Goal: Task Accomplishment & Management: Manage account settings

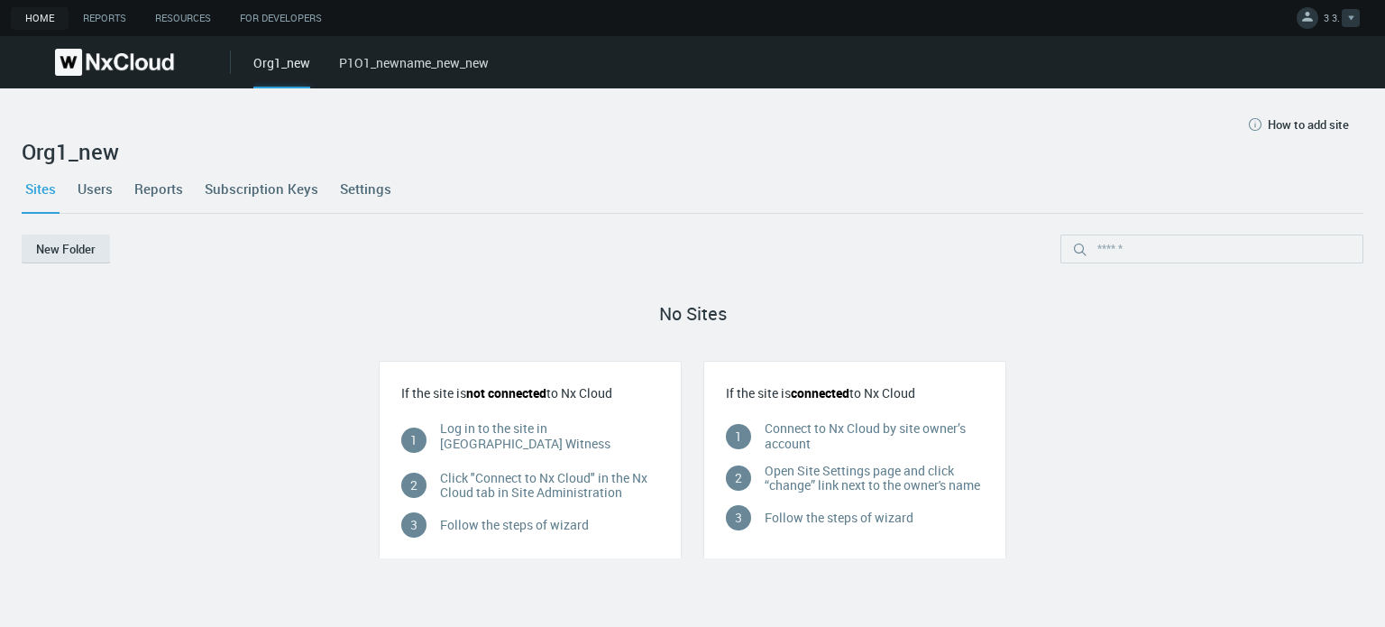
click at [1334, 17] on span "3 3." at bounding box center [1332, 21] width 16 height 21
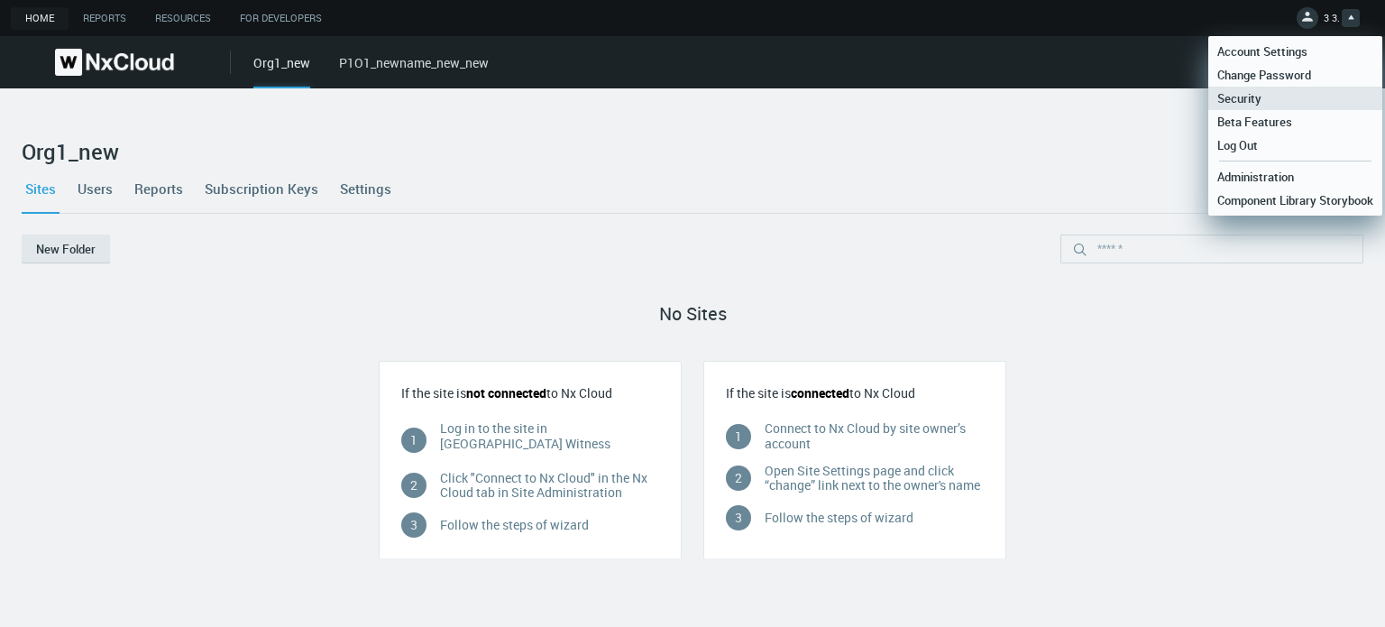
click at [1276, 104] on link "Security" at bounding box center [1296, 98] width 174 height 23
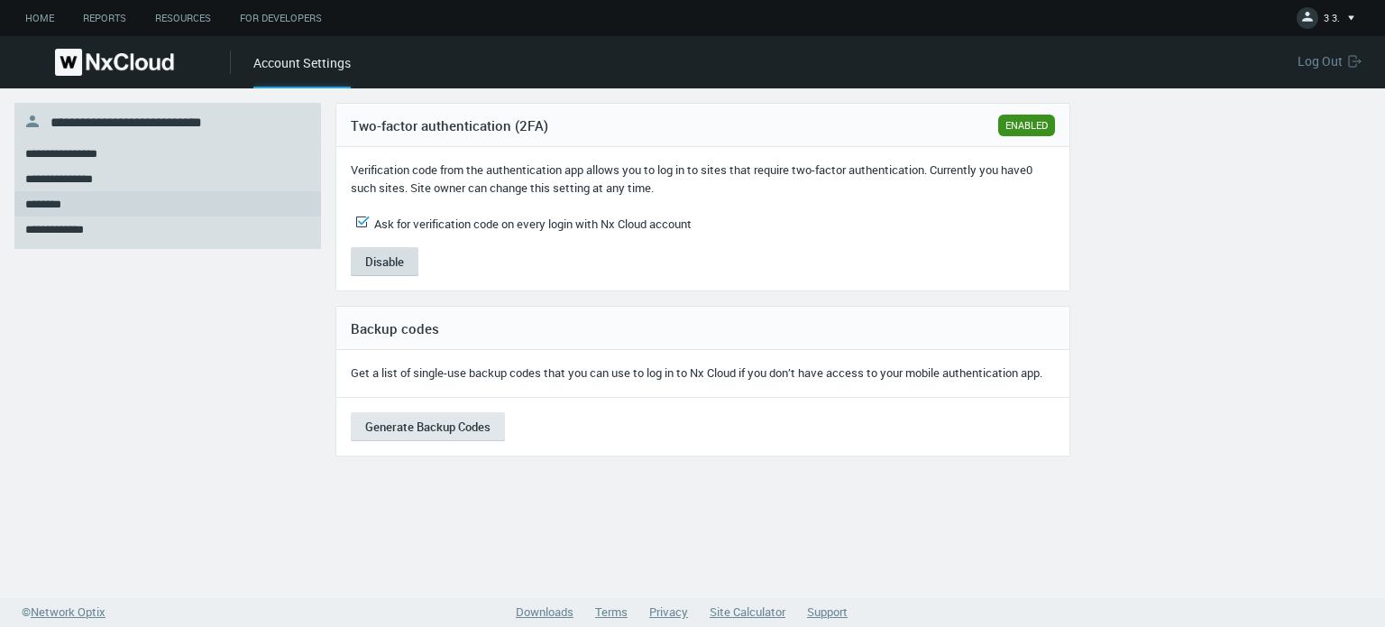
click at [378, 259] on button "Disable" at bounding box center [385, 261] width 68 height 29
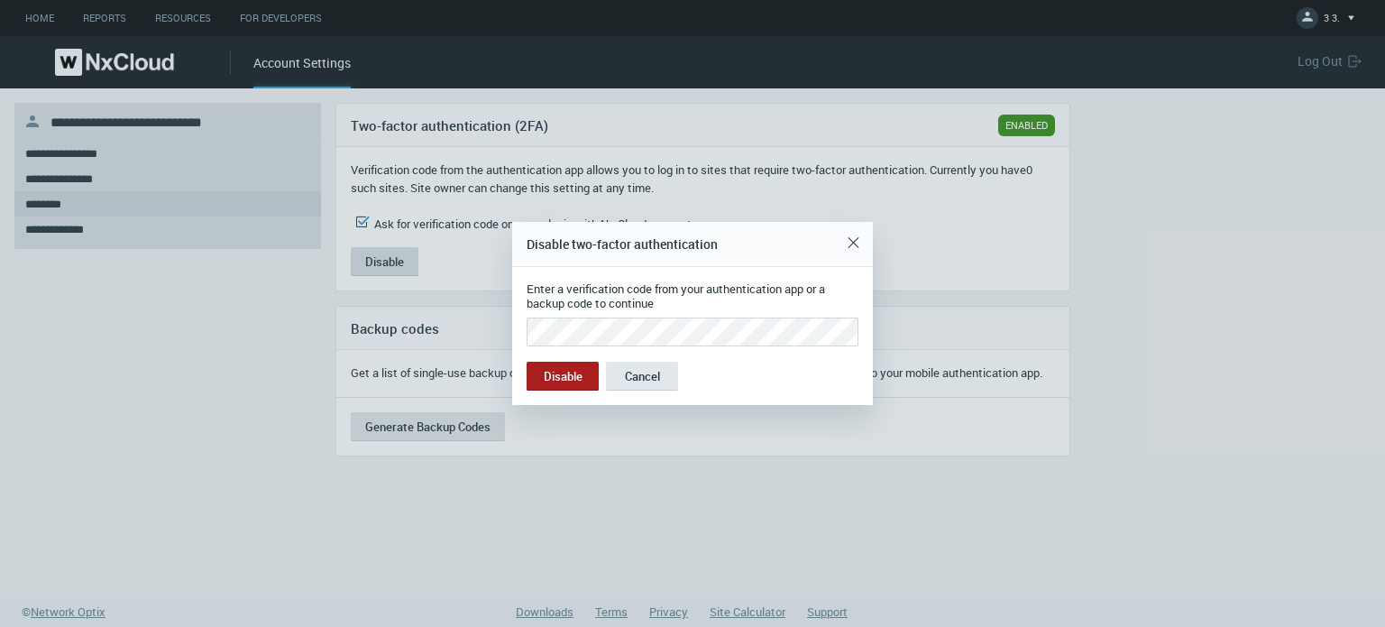
click at [527, 362] on button "Disable" at bounding box center [563, 376] width 72 height 29
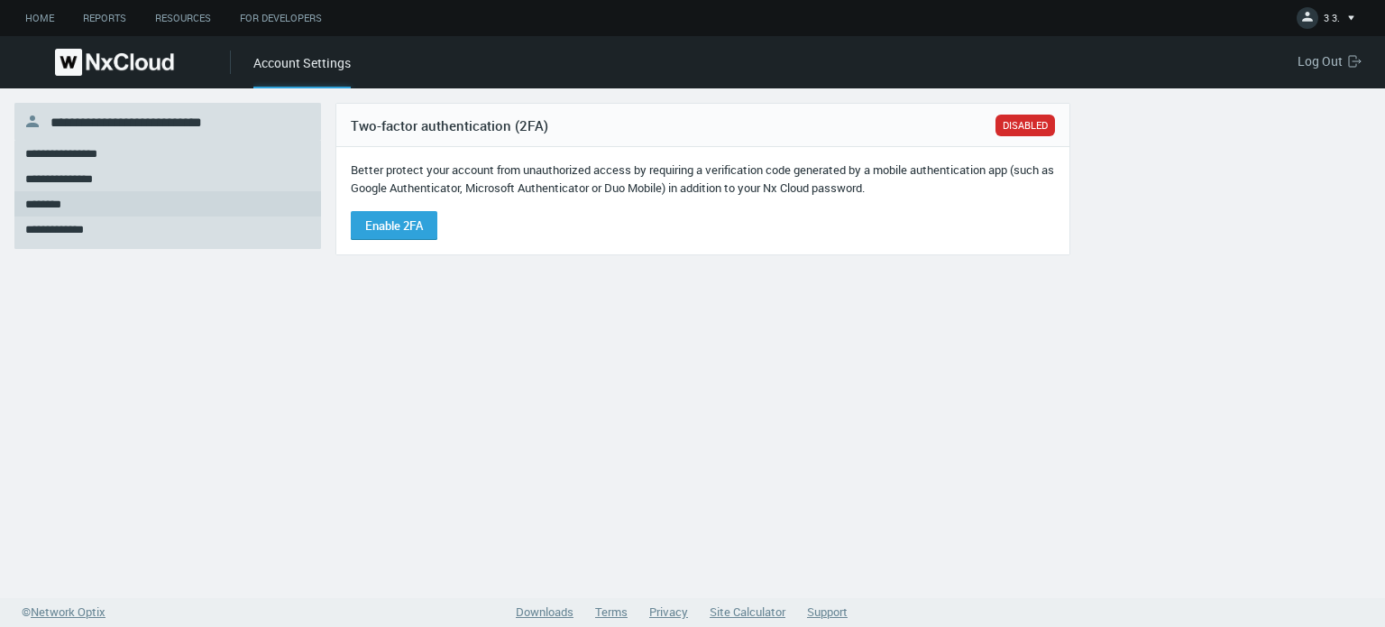
click at [1317, 59] on span "Log Out" at bounding box center [1323, 60] width 51 height 17
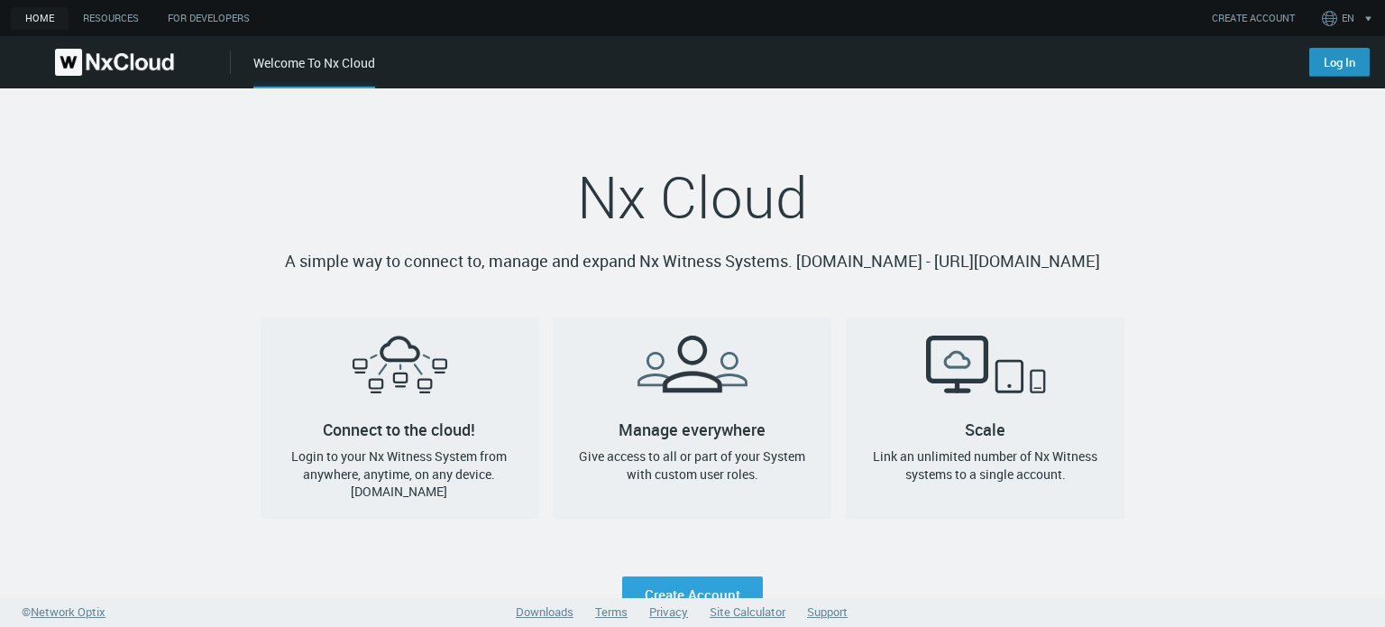
click at [1332, 67] on link "Log In" at bounding box center [1340, 62] width 60 height 29
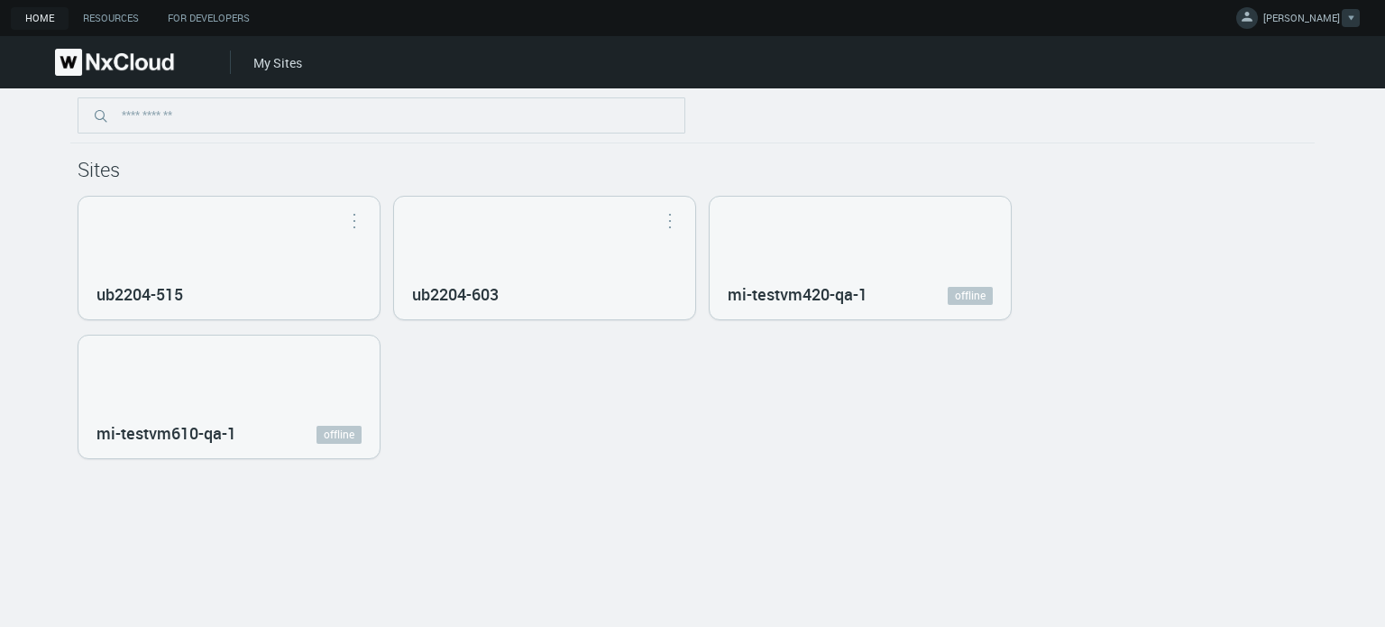
click at [1315, 10] on link "MIKHAIL I." at bounding box center [1299, 21] width 124 height 22
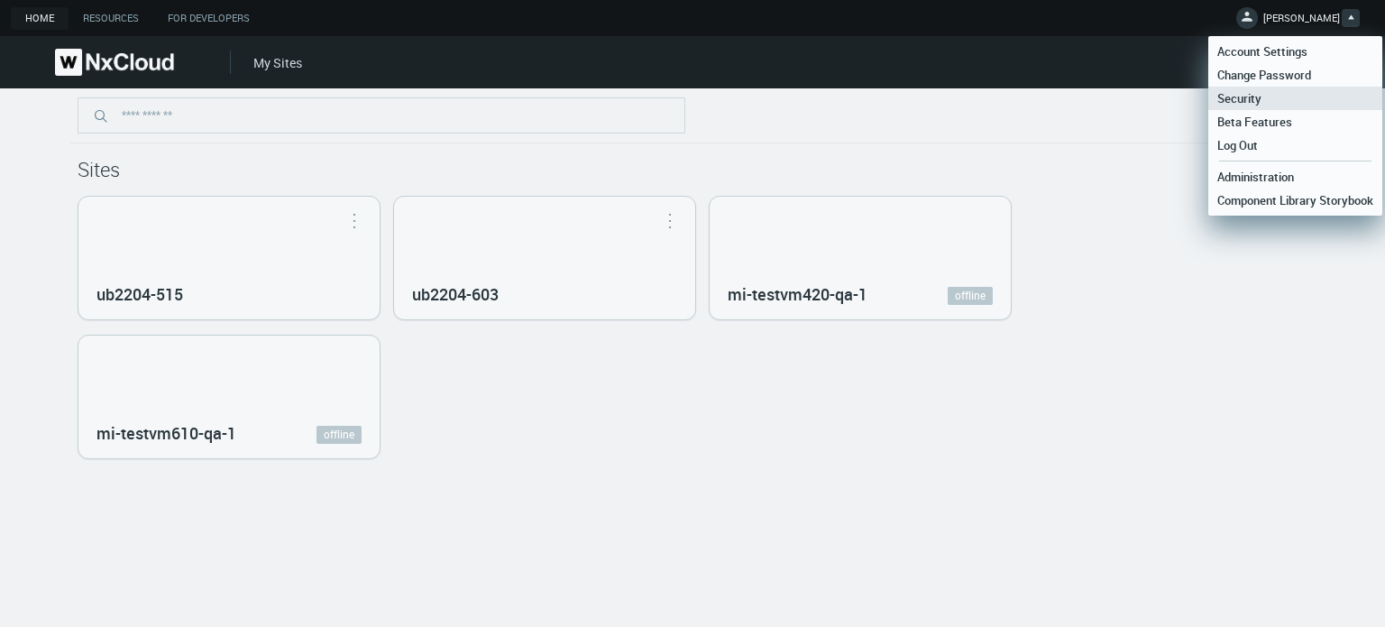
click at [1269, 106] on link "Security" at bounding box center [1296, 98] width 174 height 23
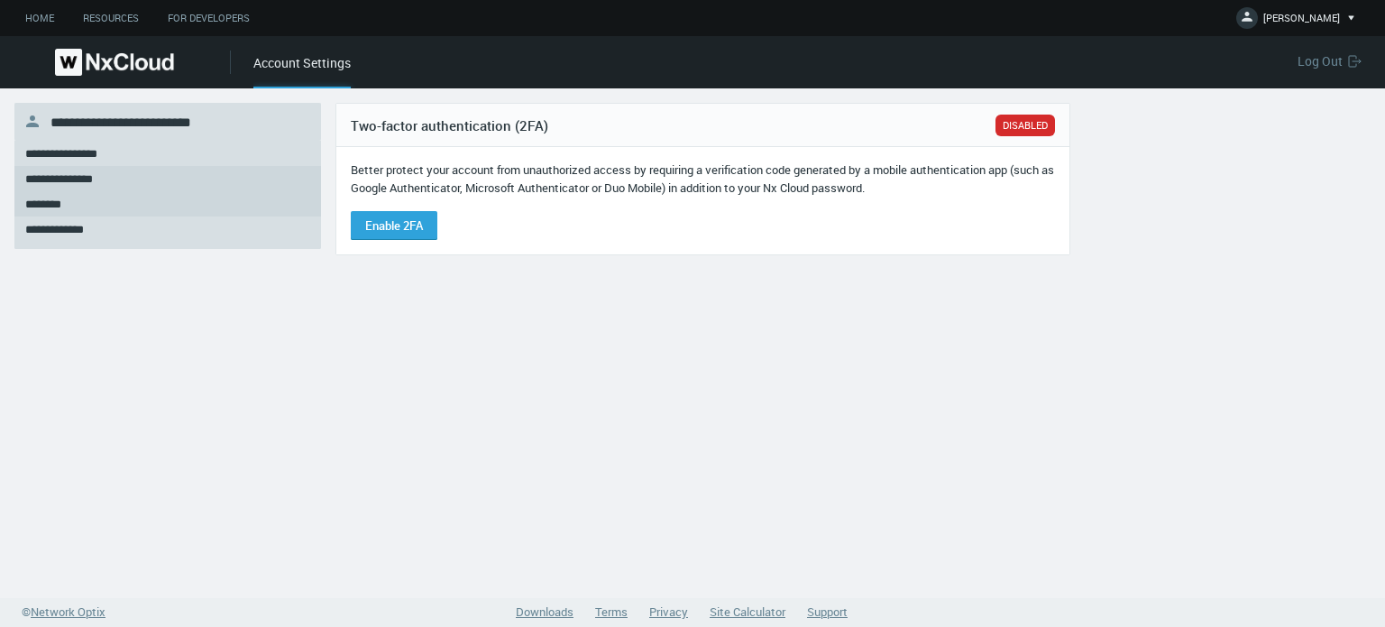
click at [143, 166] on div "**********" at bounding box center [167, 178] width 285 height 25
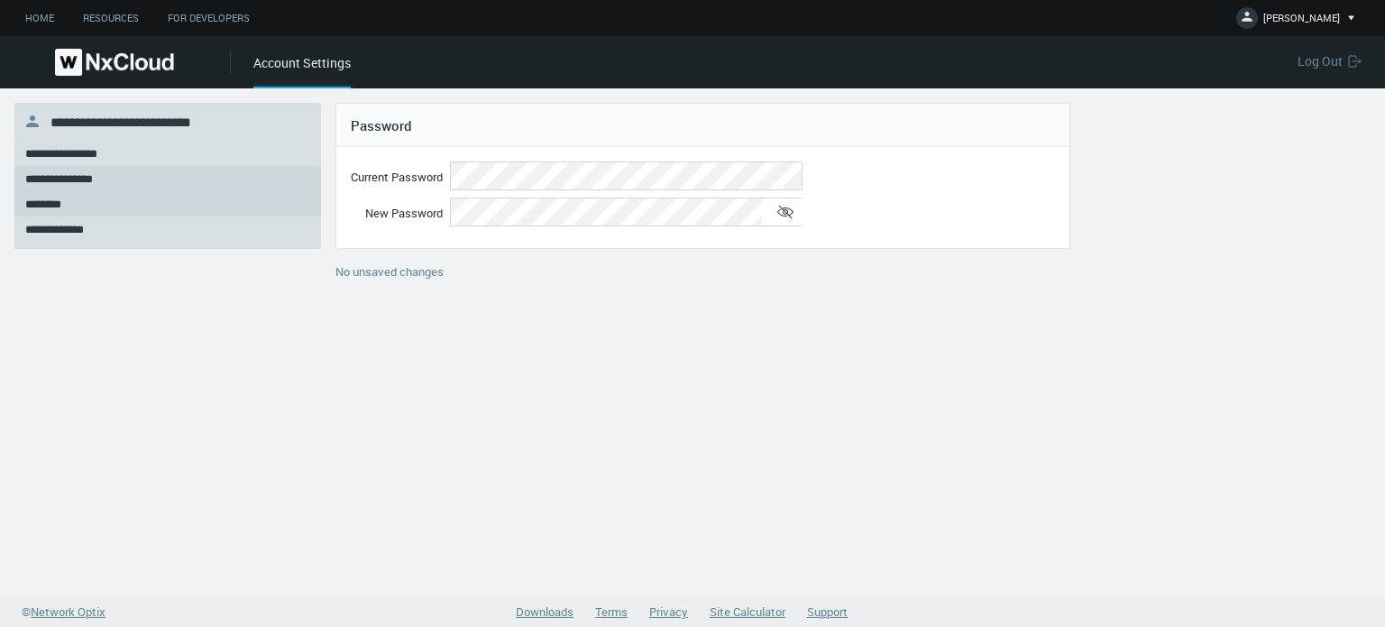
click at [130, 201] on div "********" at bounding box center [167, 203] width 285 height 25
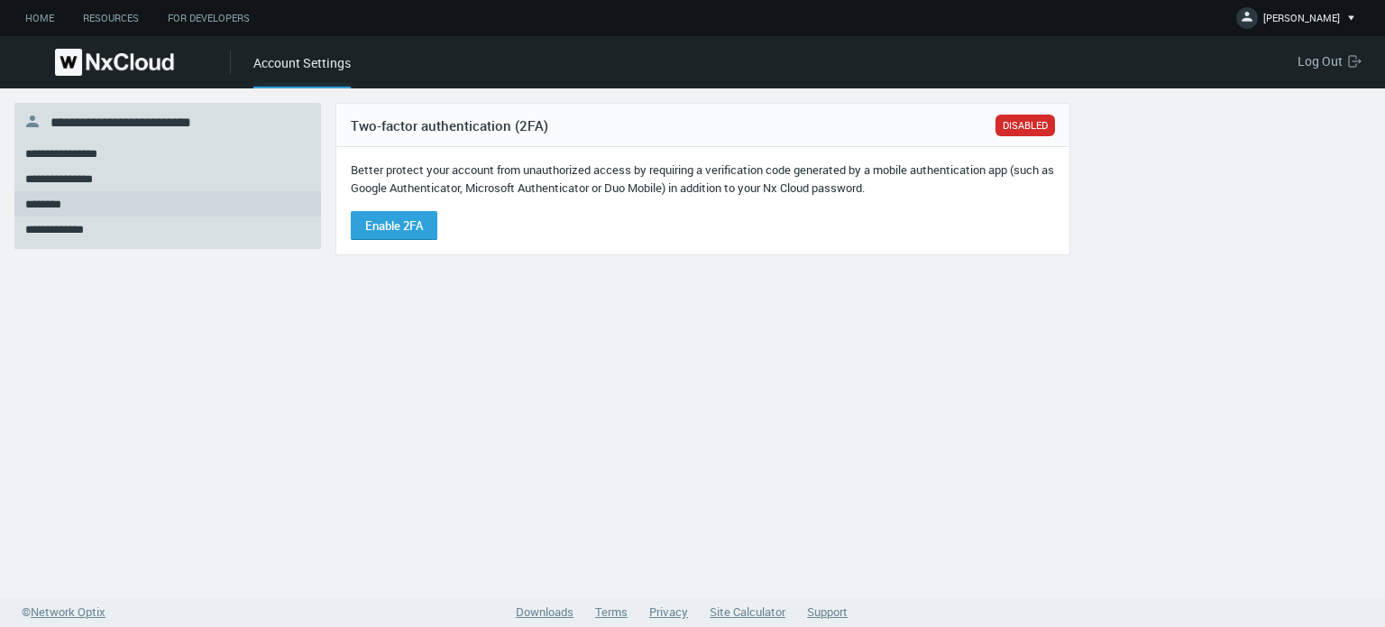
click at [1339, 64] on span "Log Out" at bounding box center [1323, 60] width 51 height 17
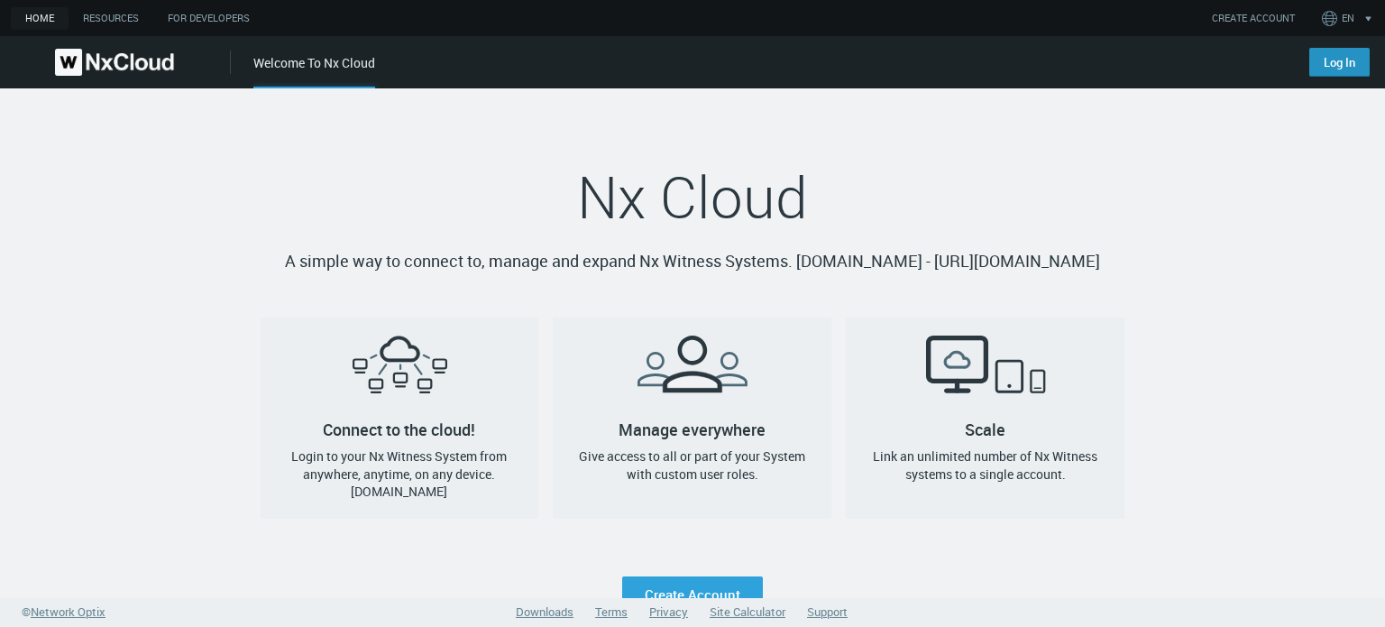
click at [1344, 66] on link "Log In" at bounding box center [1340, 62] width 60 height 29
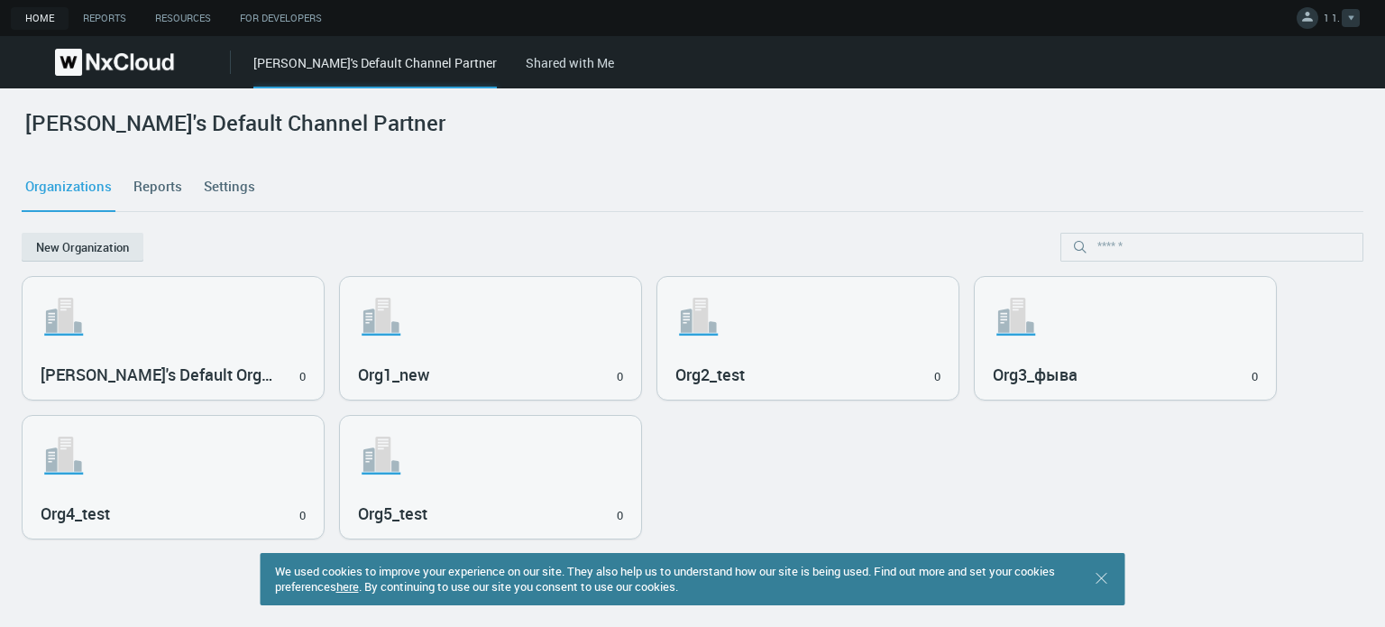
click at [1331, 26] on span "1 1." at bounding box center [1332, 21] width 16 height 21
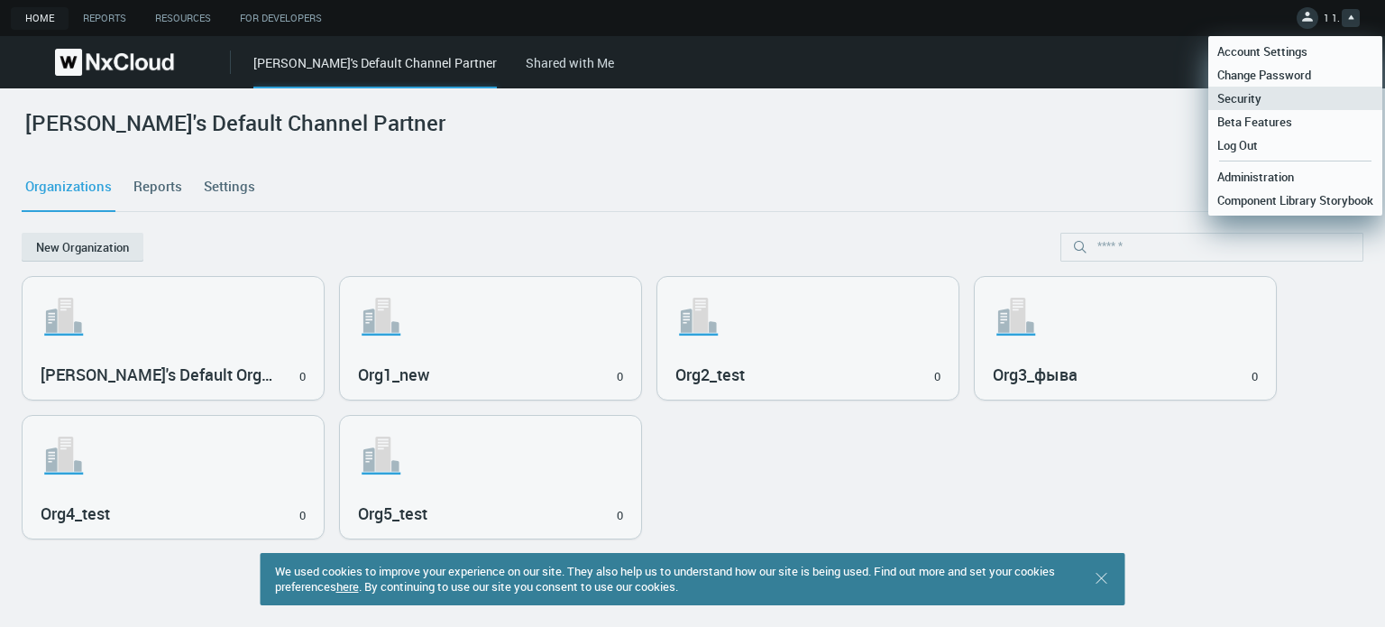
click at [1272, 104] on link "Security" at bounding box center [1296, 98] width 174 height 23
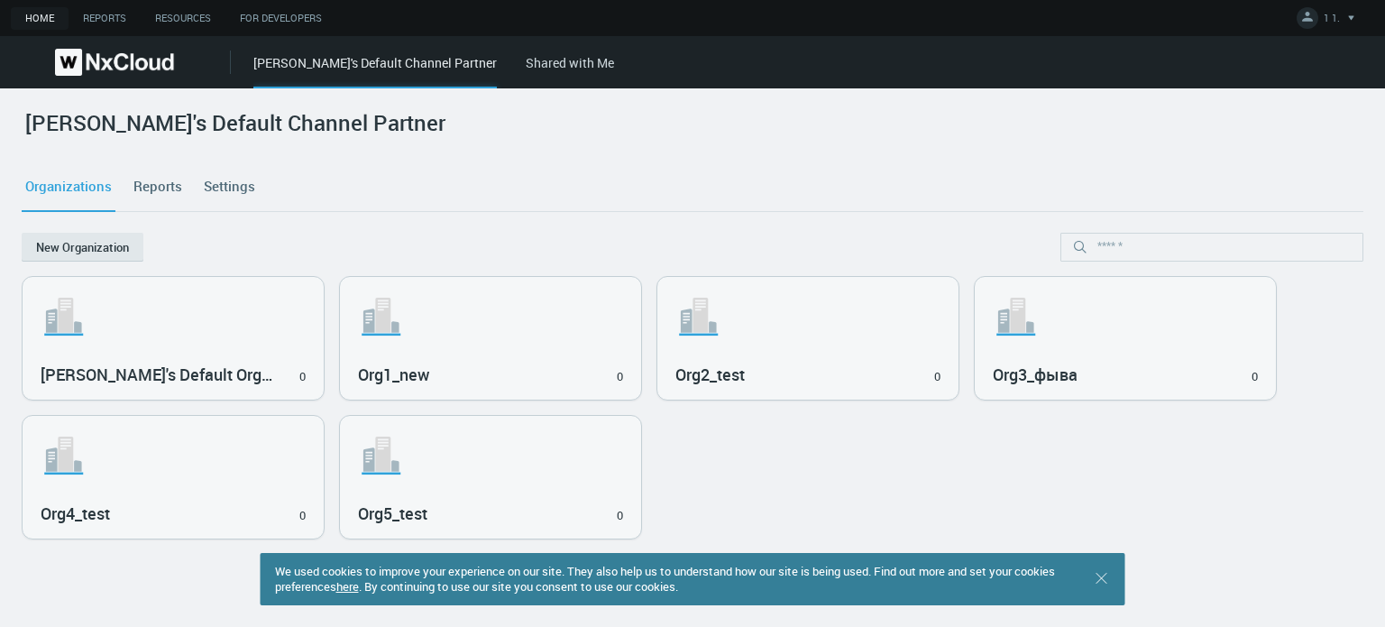
click at [162, 184] on link "Reports" at bounding box center [158, 186] width 56 height 49
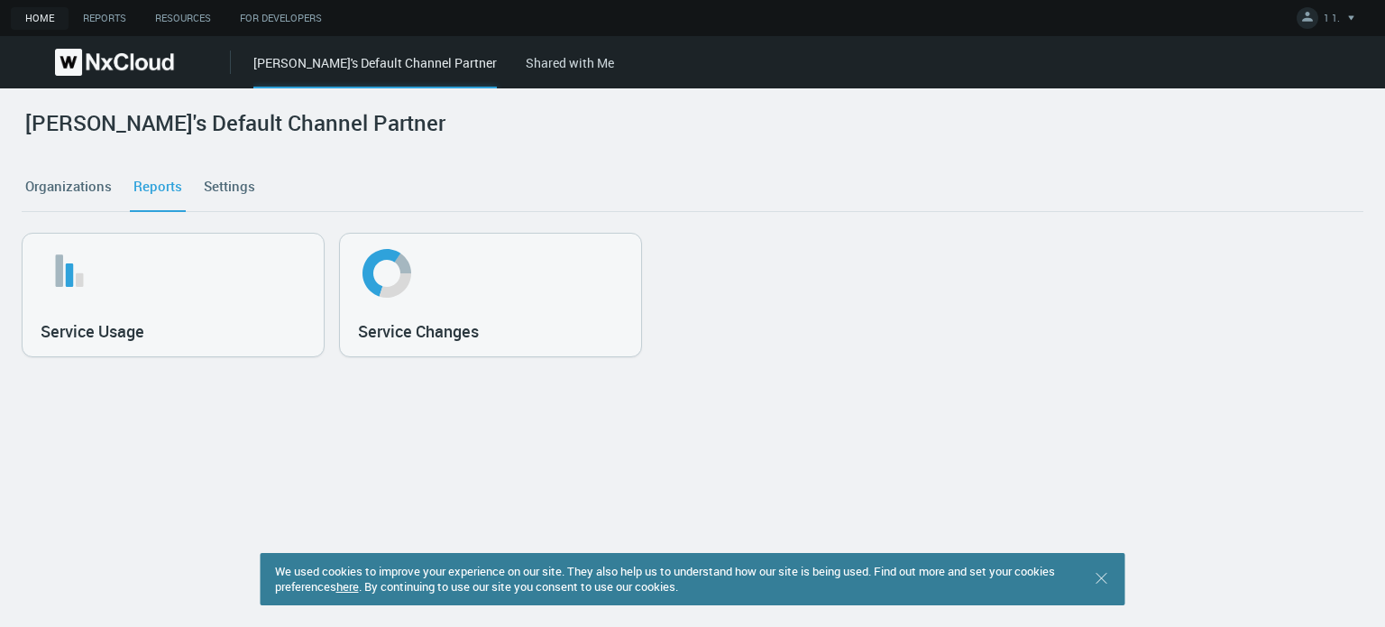
drag, startPoint x: 558, startPoint y: 35, endPoint x: 538, endPoint y: 61, distance: 33.4
click at [558, 38] on nx-new-header "Home Reports Resources For Developers 1 1. Account Settings Change Password Sec…" at bounding box center [692, 39] width 1385 height 79
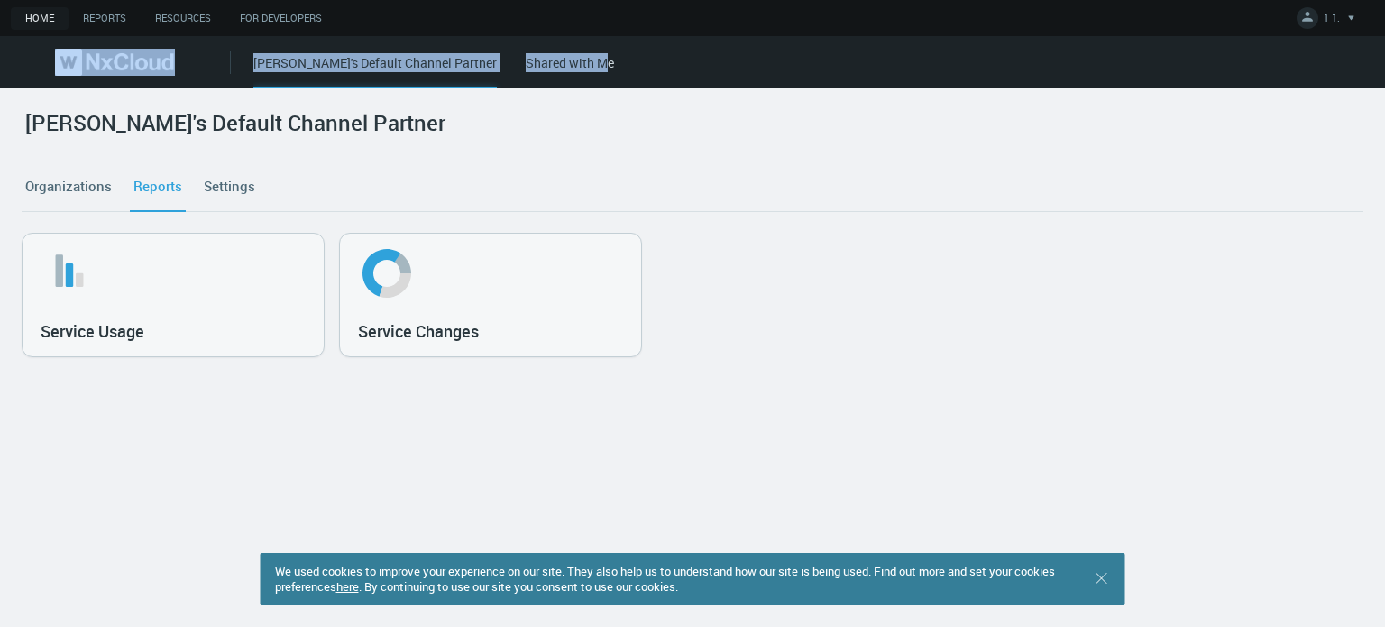
click at [538, 61] on link "Shared with Me" at bounding box center [570, 62] width 88 height 17
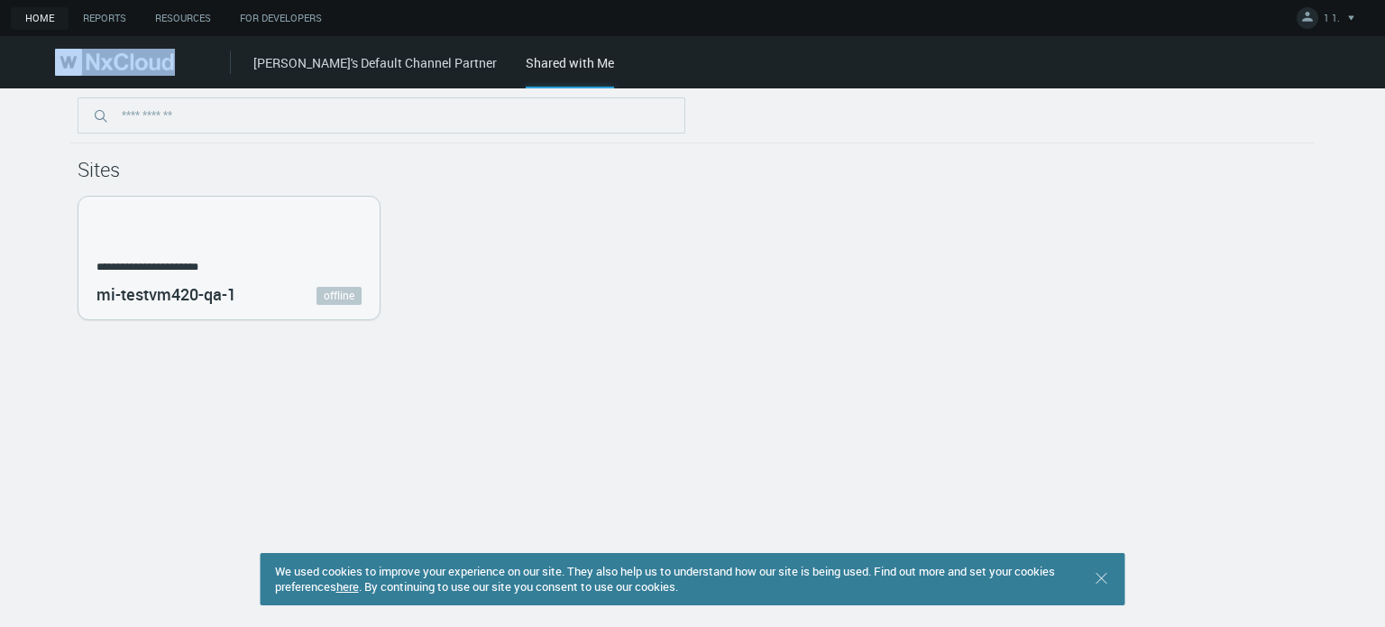
click at [63, 54] on img at bounding box center [114, 62] width 119 height 27
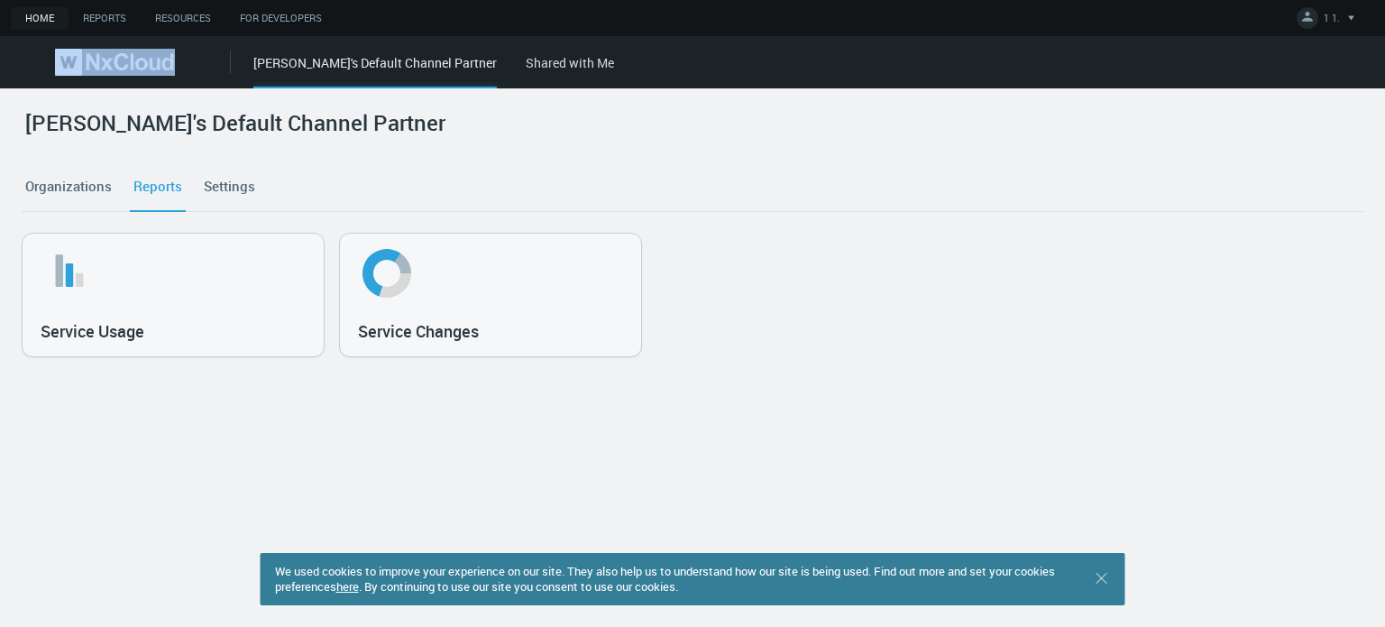
click at [69, 180] on link "Organizations" at bounding box center [69, 186] width 94 height 49
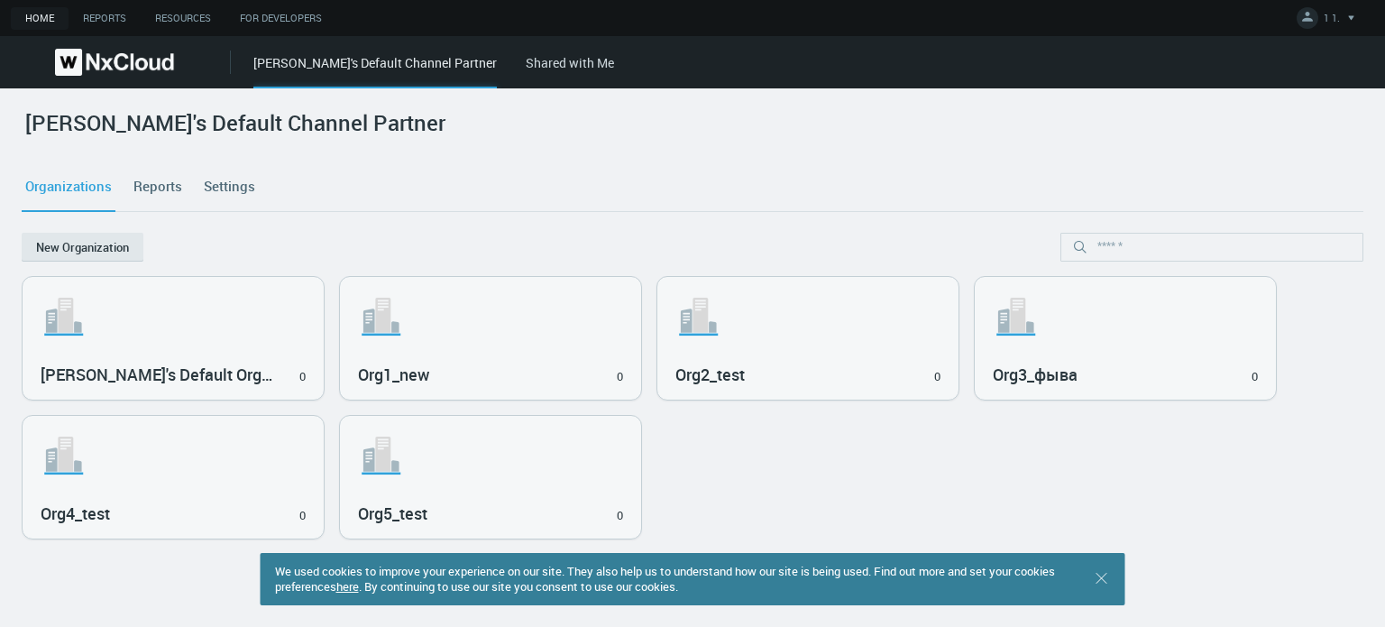
click at [696, 145] on div "mianovich's Default Channel Partner" at bounding box center [693, 136] width 1342 height 52
click at [1339, 12] on span "1 1." at bounding box center [1332, 21] width 16 height 21
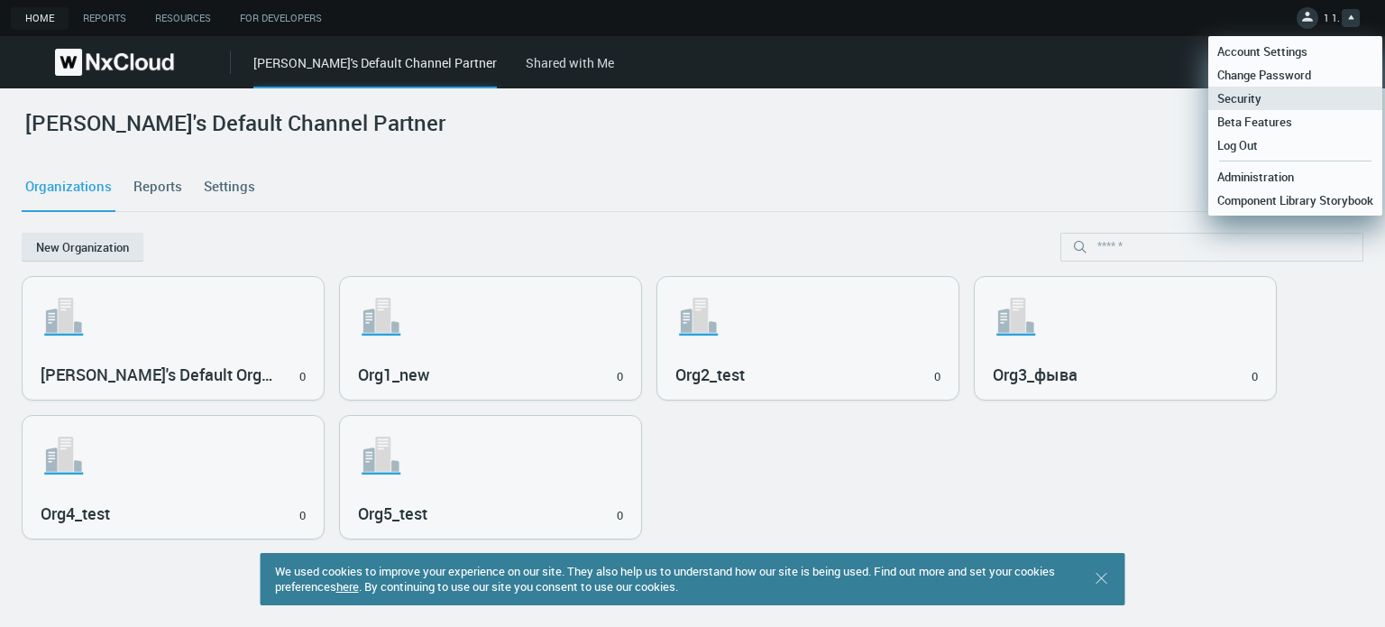
click at [1311, 87] on link "Security" at bounding box center [1296, 98] width 174 height 23
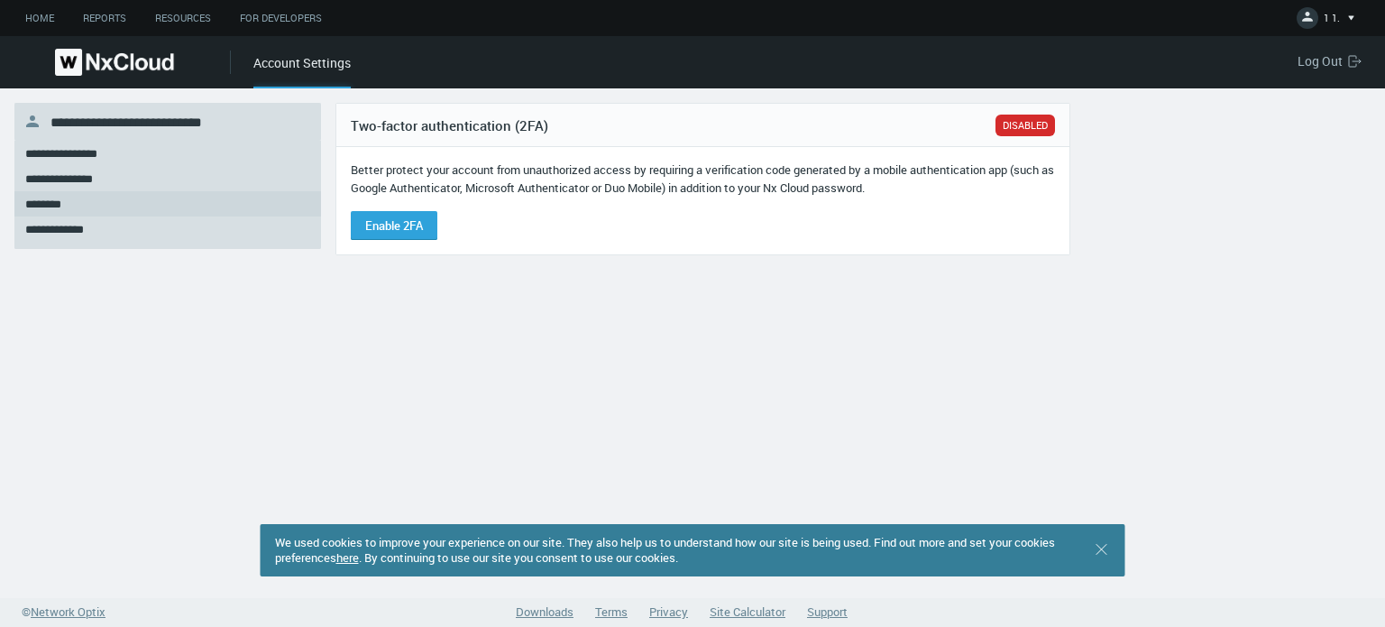
click at [1320, 69] on div "Log Out" at bounding box center [1330, 66] width 64 height 36
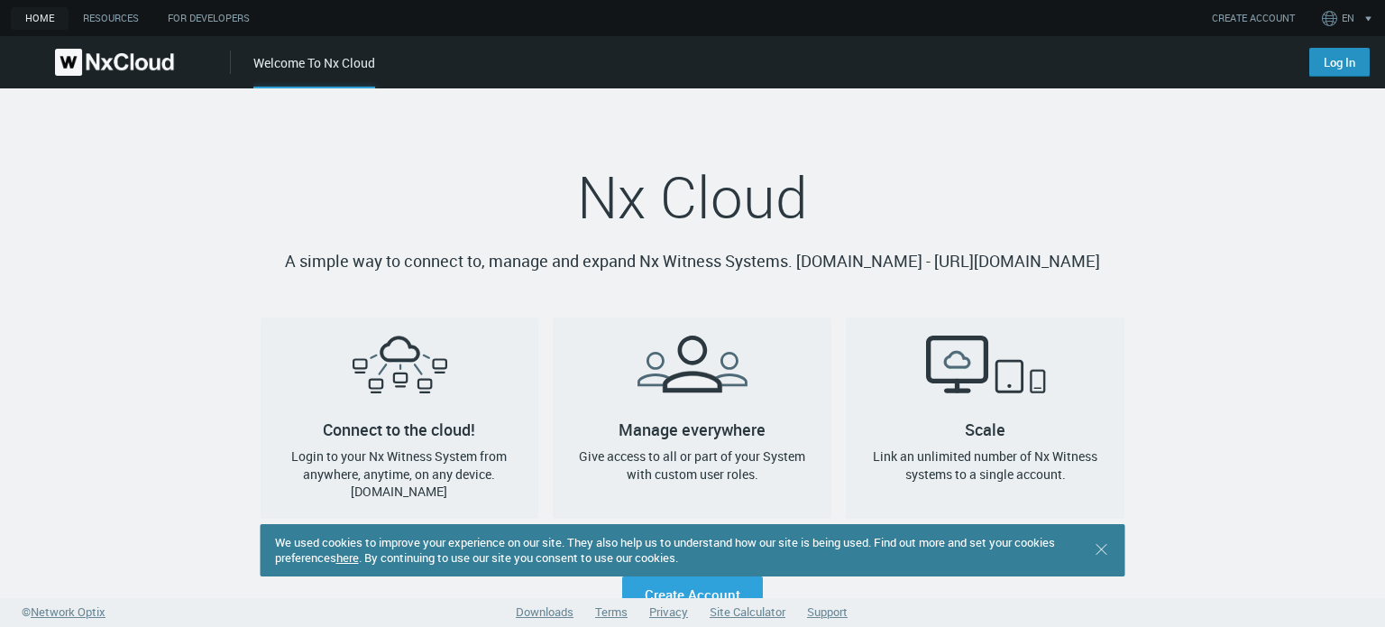
click at [1322, 65] on link "Log In" at bounding box center [1340, 62] width 60 height 29
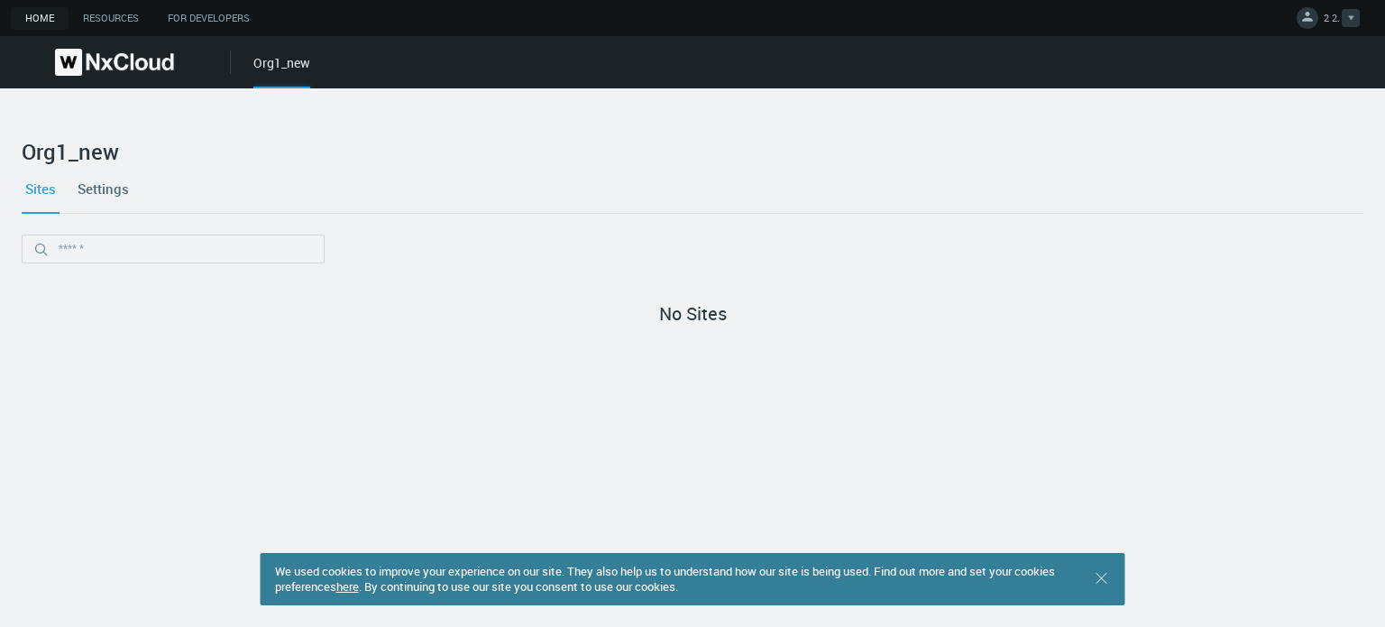
click at [1317, 21] on icon at bounding box center [1308, 16] width 18 height 18
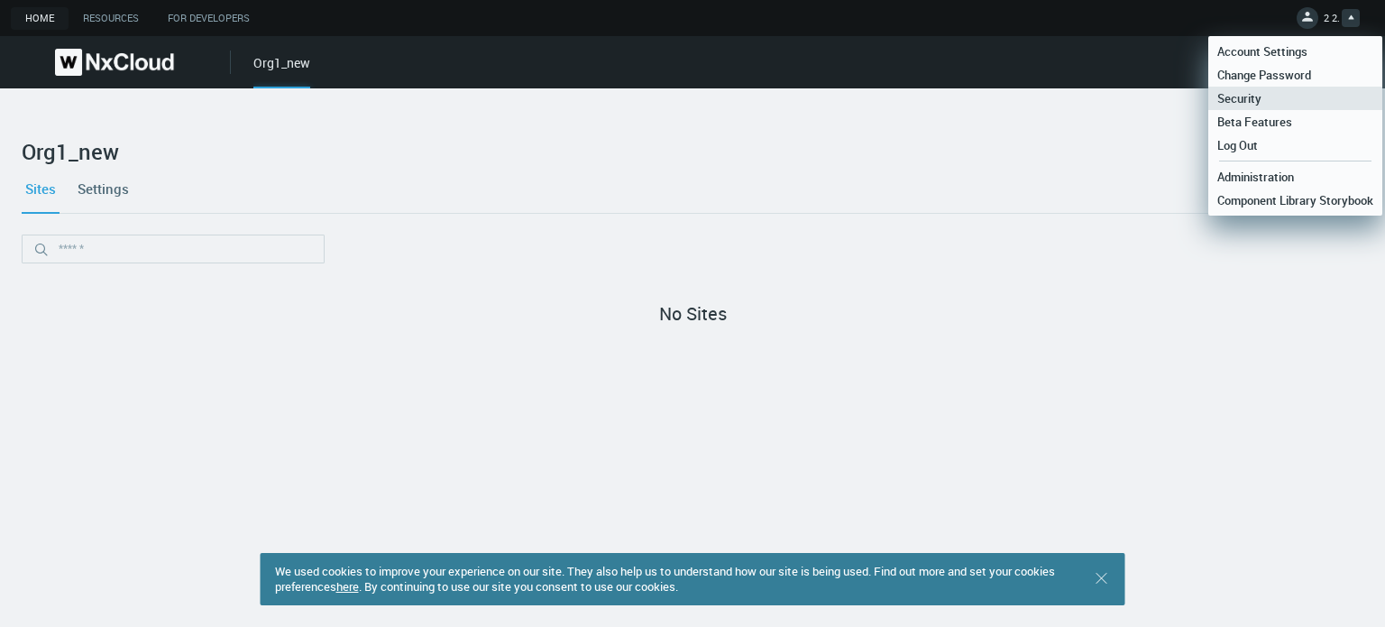
click at [1271, 87] on link "Security" at bounding box center [1296, 98] width 174 height 23
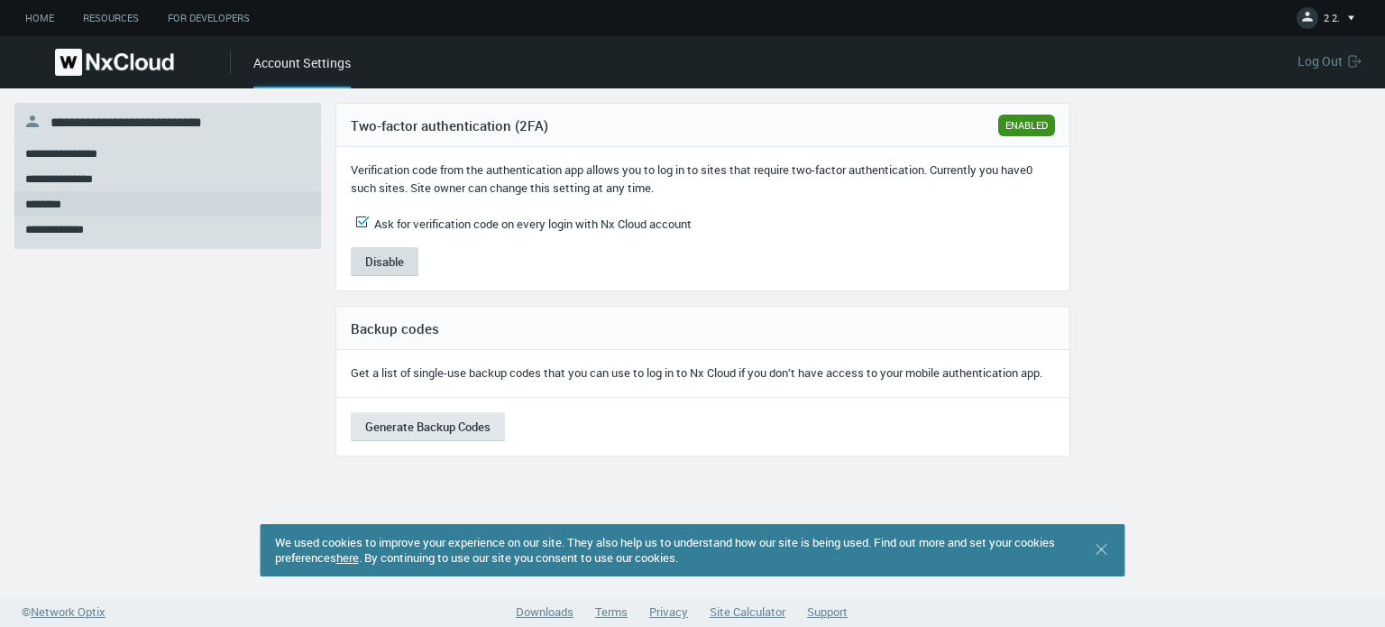
click at [385, 257] on button "Disable" at bounding box center [385, 261] width 68 height 29
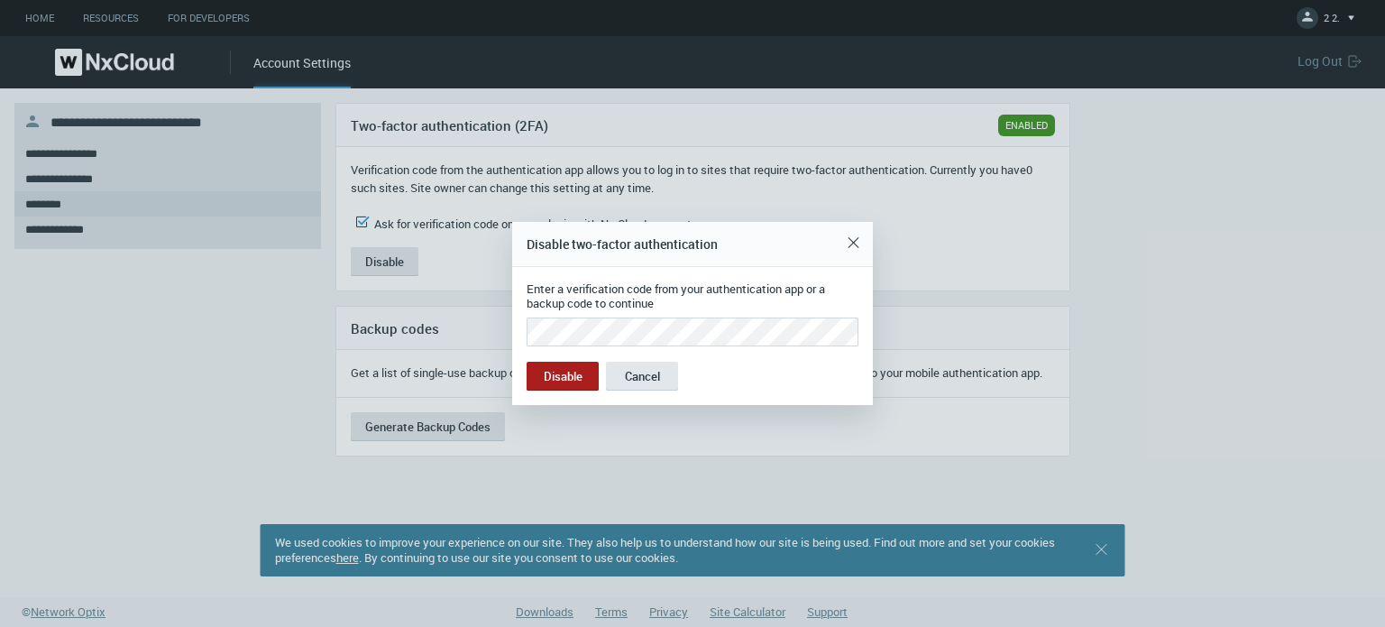
click at [527, 362] on button "Disable" at bounding box center [563, 376] width 72 height 29
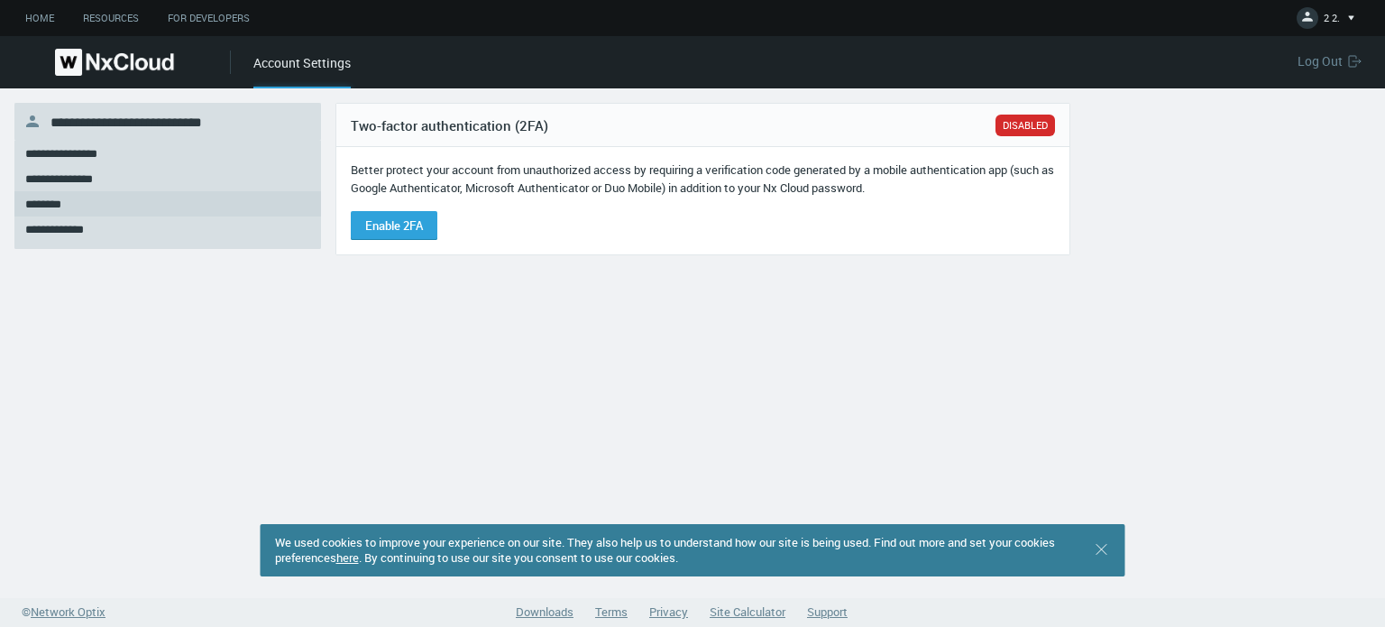
click at [972, 237] on div "Better protect your account from unauthorized access by requiring a verificatio…" at bounding box center [703, 200] width 704 height 78
click at [952, 270] on div "**********" at bounding box center [692, 343] width 1385 height 510
click at [912, 354] on div "**********" at bounding box center [692, 343] width 1385 height 510
click at [781, 278] on div "**********" at bounding box center [692, 343] width 1385 height 510
drag, startPoint x: 1323, startPoint y: 58, endPoint x: 1312, endPoint y: 68, distance: 15.4
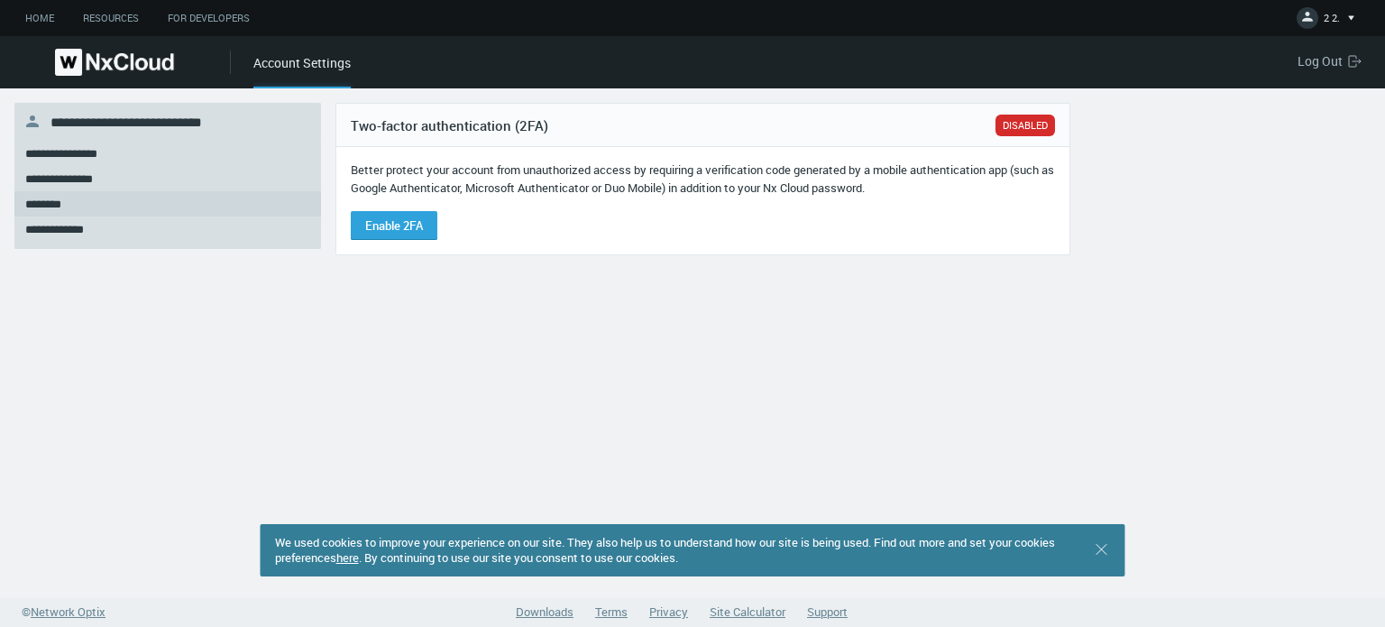
click at [1323, 58] on span "Log Out" at bounding box center [1323, 60] width 51 height 17
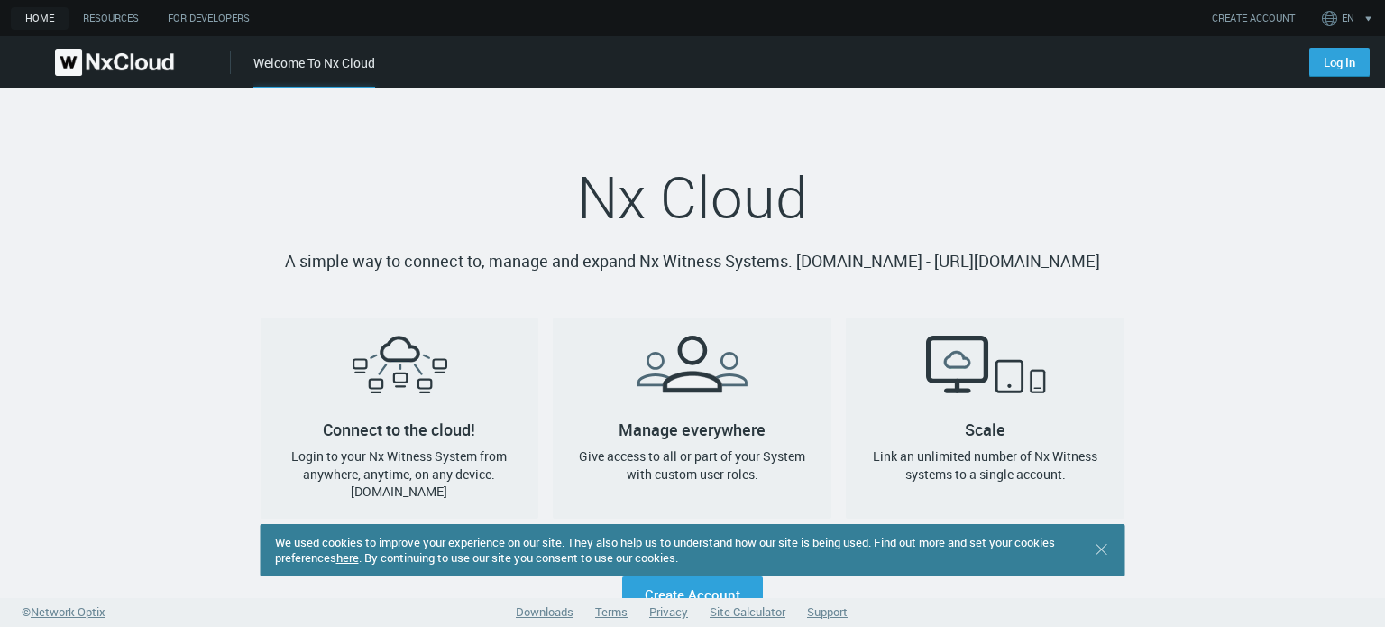
click at [878, 133] on div "Nx Cloud A simple way to connect to, manage and expand Nx Witness Systems. [DOM…" at bounding box center [693, 350] width 865 height 524
click at [1120, 202] on div "Nx Cloud A simple way to connect to, manage and expand Nx Witness Systems. [DOM…" at bounding box center [693, 350] width 894 height 524
